Goal: Information Seeking & Learning: Learn about a topic

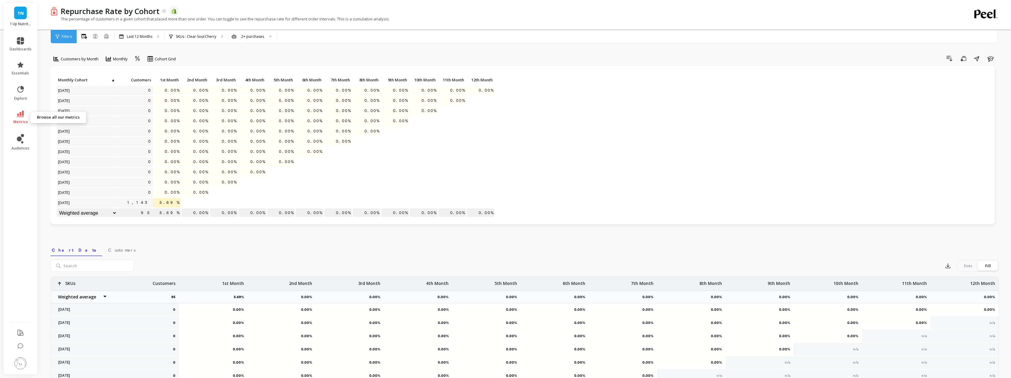
click at [23, 121] on span "metrics" at bounding box center [20, 122] width 15 height 5
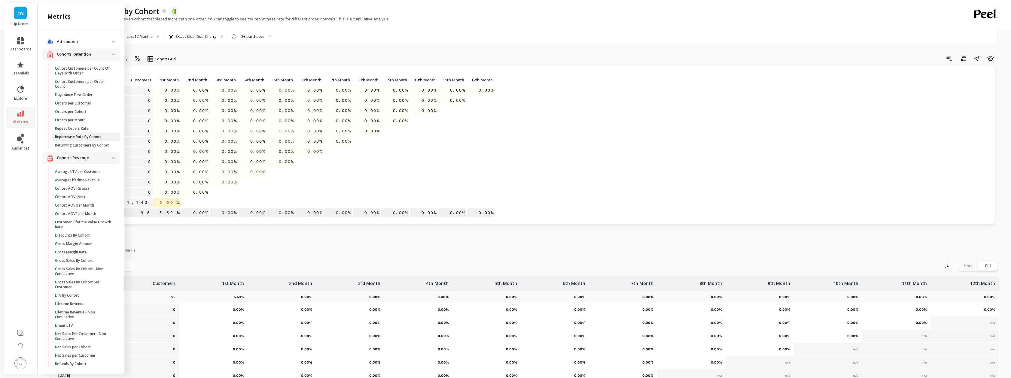
click at [79, 138] on p "Repurchase Rate By Cohort" at bounding box center [78, 137] width 46 height 5
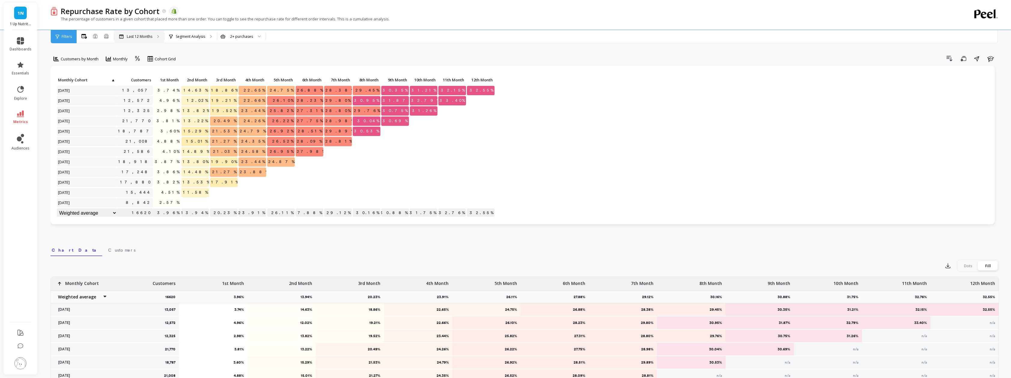
click at [132, 35] on p "Last 12 Months" at bounding box center [140, 36] width 26 height 5
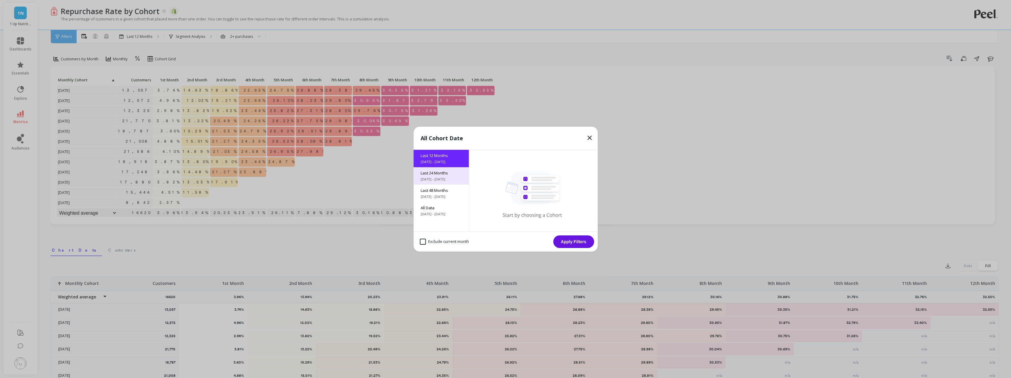
click at [434, 177] on span "[DATE] - [DATE]" at bounding box center [441, 179] width 41 height 5
click at [570, 244] on button "Apply Filters" at bounding box center [573, 241] width 41 height 13
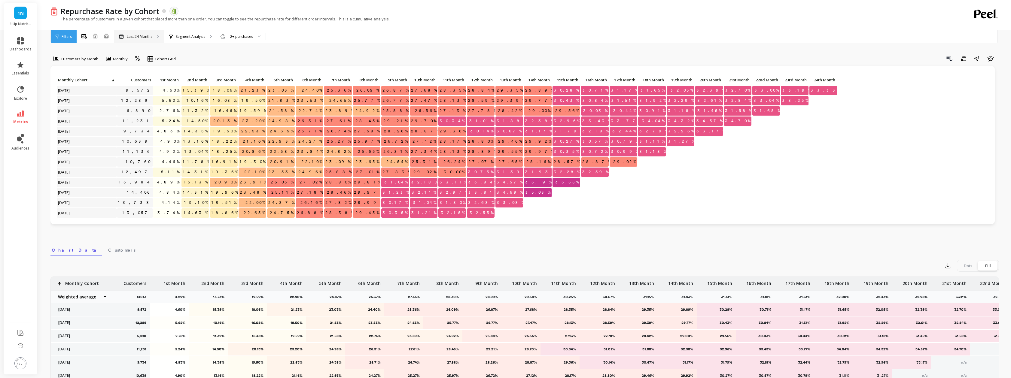
click at [146, 35] on p "Last 24 Months" at bounding box center [140, 36] width 26 height 5
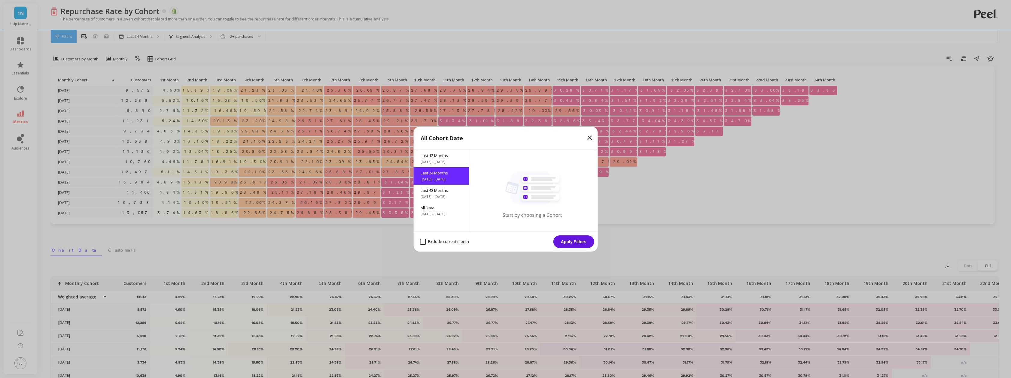
drag, startPoint x: 437, startPoint y: 194, endPoint x: 500, endPoint y: 213, distance: 65.6
click at [437, 194] on span "[DATE] - [DATE]" at bounding box center [441, 196] width 41 height 5
drag, startPoint x: 573, startPoint y: 242, endPoint x: 599, endPoint y: 147, distance: 98.2
click at [573, 242] on button "Apply Filters" at bounding box center [573, 241] width 41 height 13
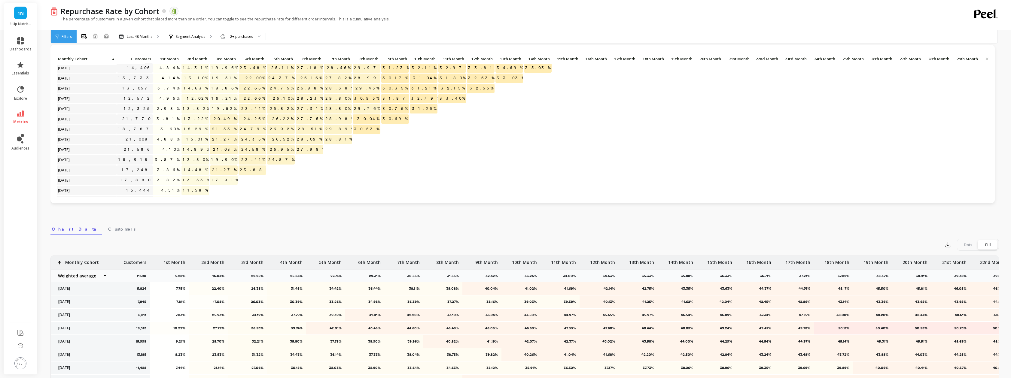
scroll to position [347, 0]
click at [22, 116] on icon at bounding box center [20, 114] width 7 height 7
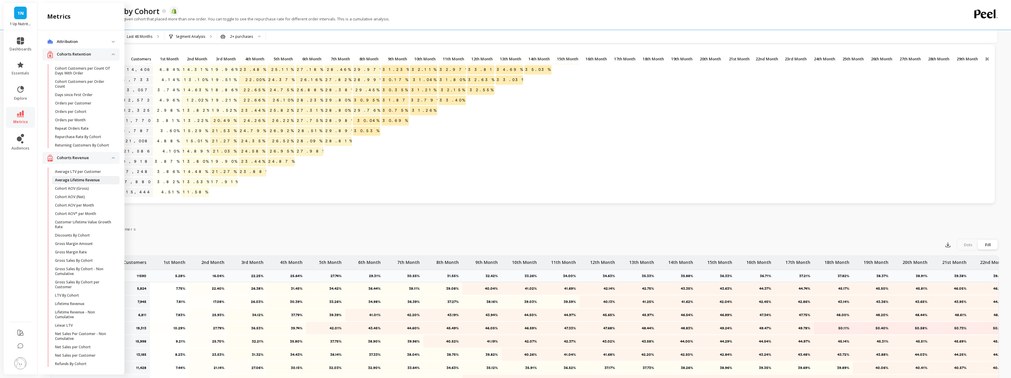
click at [84, 179] on p "Average Lifetime Revenue" at bounding box center [77, 180] width 45 height 5
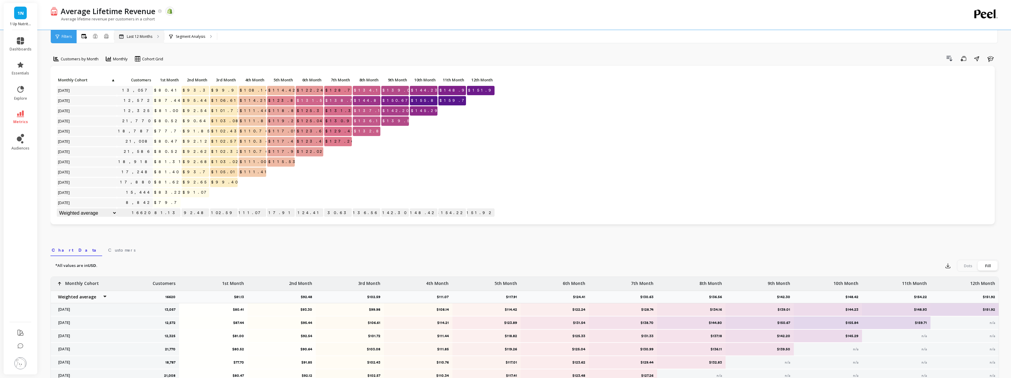
click at [133, 35] on p "Last 12 Months" at bounding box center [140, 36] width 26 height 5
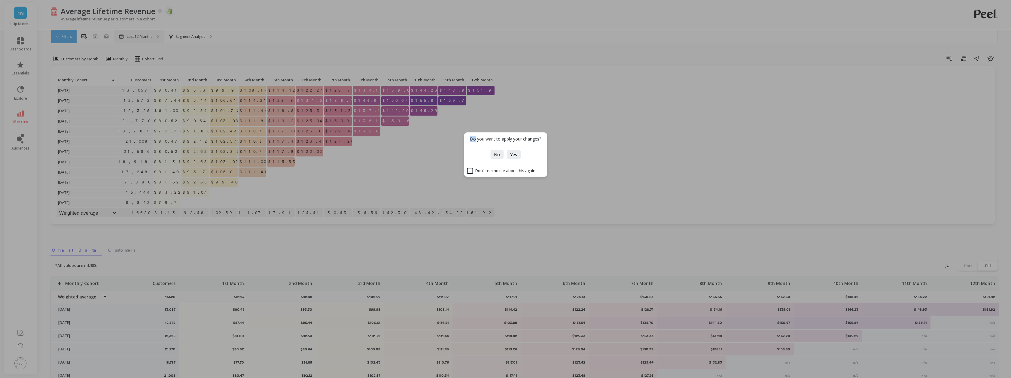
click at [133, 35] on div "Do you want to apply your changes? No Yes Don’t remind me about this again." at bounding box center [505, 189] width 1011 height 378
click at [494, 156] on span "No" at bounding box center [497, 155] width 6 height 6
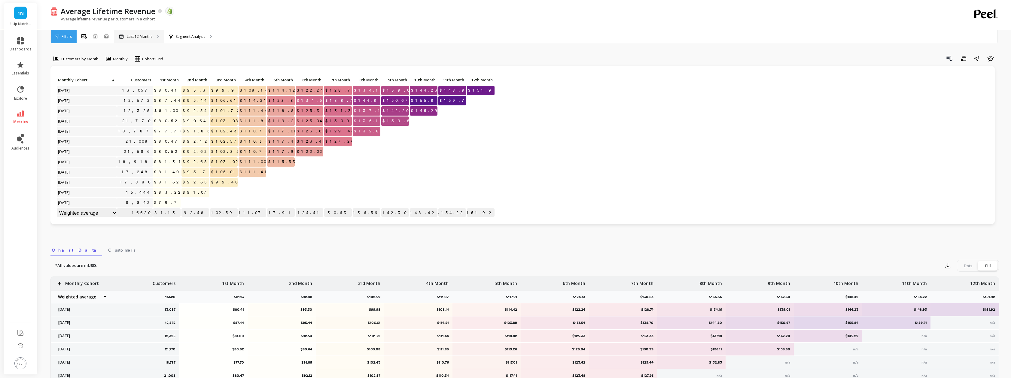
click at [142, 35] on p "Last 12 Months" at bounding box center [140, 36] width 26 height 5
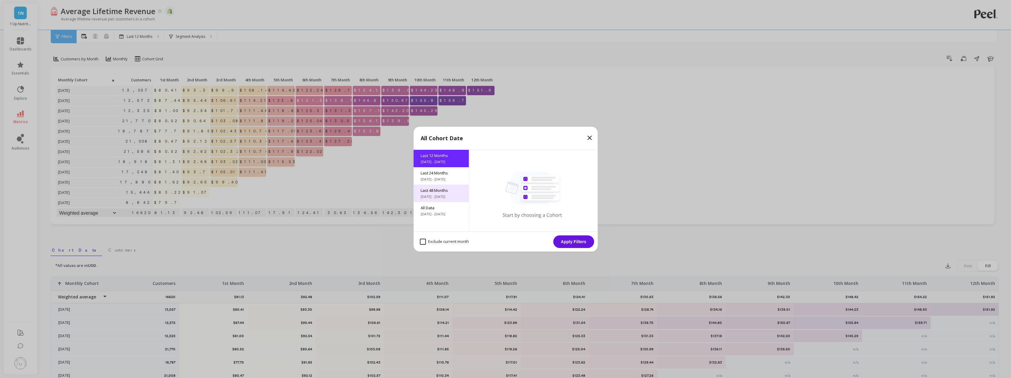
click at [431, 195] on span "[DATE] - [DATE]" at bounding box center [441, 196] width 41 height 5
click at [563, 241] on button "Apply Filters" at bounding box center [573, 241] width 41 height 13
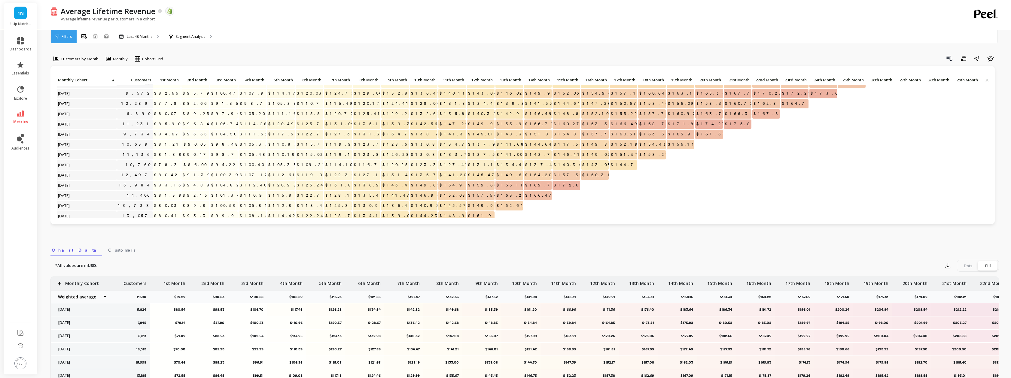
scroll to position [245, 0]
